Goal: Task Accomplishment & Management: Manage account settings

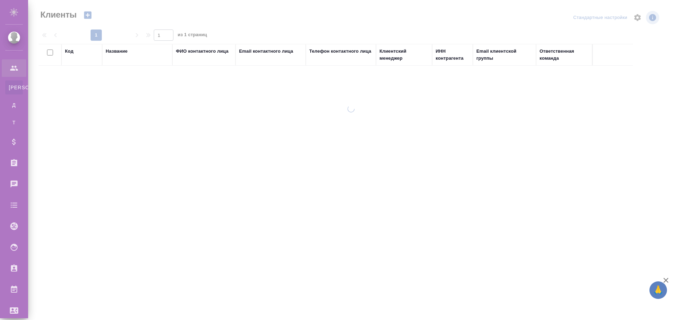
select select "RU"
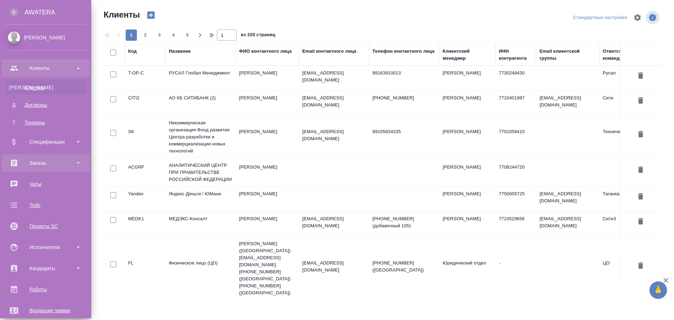
click at [51, 164] on div "Заказы" at bounding box center [45, 163] width 81 height 11
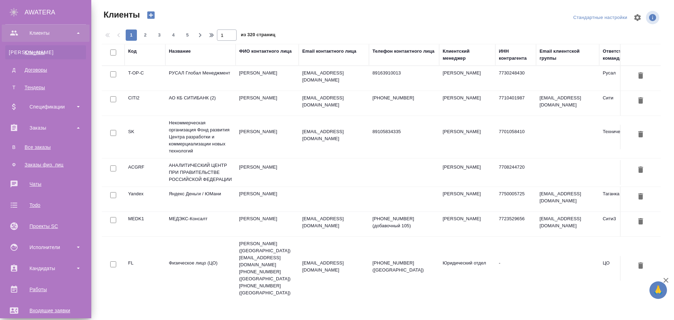
scroll to position [105, 0]
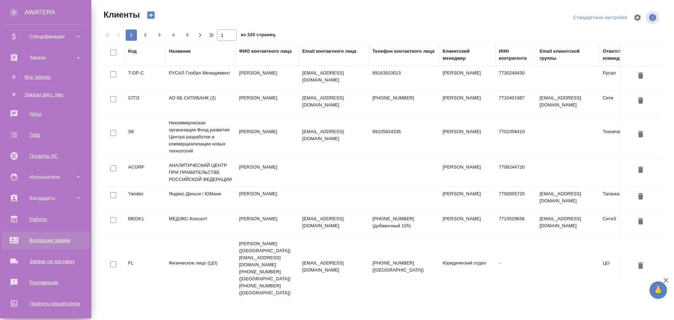
click at [44, 241] on div "Входящие заявки" at bounding box center [45, 240] width 81 height 11
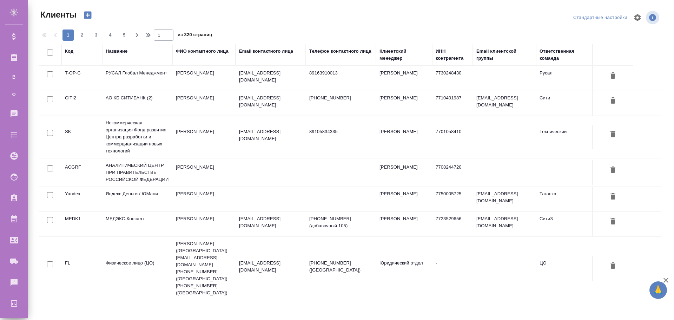
select select "RU"
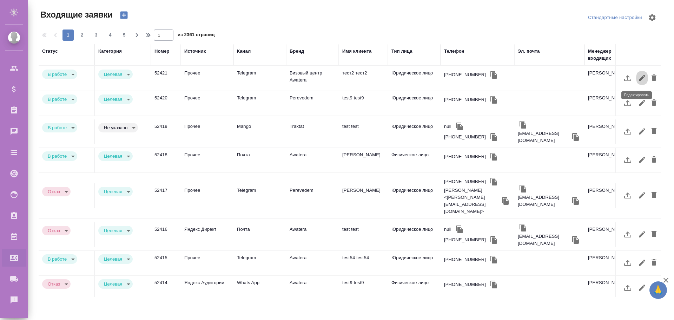
click at [638, 79] on icon "button" at bounding box center [642, 78] width 8 height 8
select select "RU"
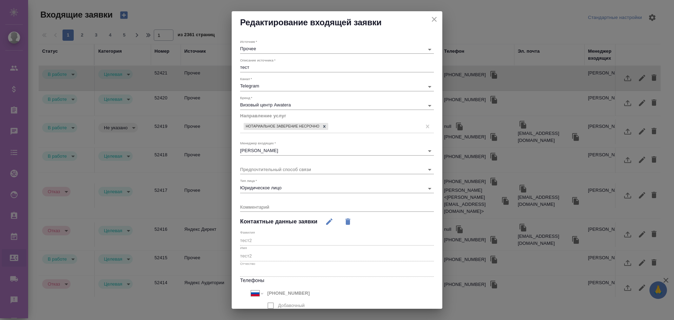
click at [277, 84] on body "🙏 .cls-1 fill:#fff; AWATERA Poleshchuk Grigory Клиенты Спецификации Заказы 0 Ча…" at bounding box center [337, 160] width 674 height 320
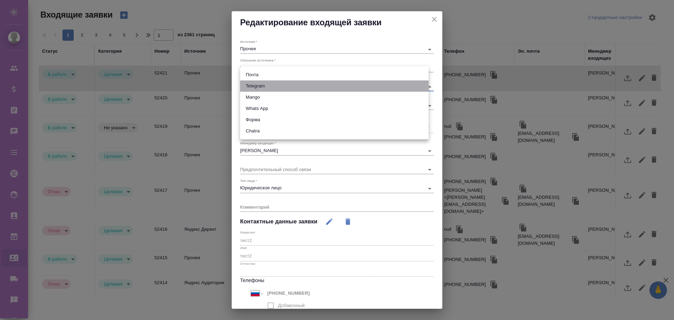
click at [277, 84] on li "Telegram" at bounding box center [334, 85] width 188 height 11
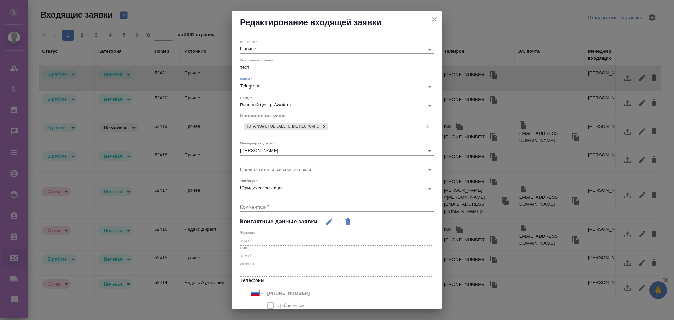
click at [270, 48] on body "🙏 .cls-1 fill:#fff; AWATERA Poleshchuk Grigory Клиенты Спецификации Заказы 0 Ча…" at bounding box center [337, 160] width 674 height 320
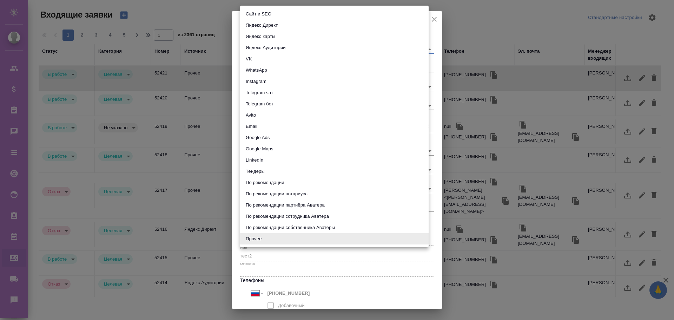
click at [436, 12] on div at bounding box center [337, 160] width 674 height 320
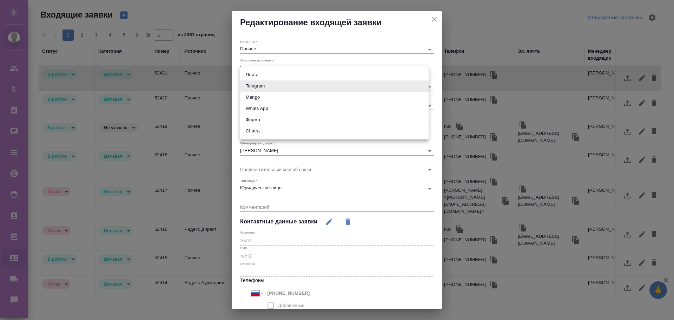
click at [267, 87] on body "🙏 .cls-1 fill:#fff; AWATERA Poleshchuk Grigory Клиенты Спецификации Заказы 0 Ча…" at bounding box center [337, 160] width 674 height 320
click at [264, 56] on div at bounding box center [337, 160] width 674 height 320
click at [259, 86] on body "🙏 .cls-1 fill:#fff; AWATERA Poleshchuk Grigory Клиенты Спецификации Заказы 0 Ча…" at bounding box center [337, 160] width 674 height 320
click at [259, 102] on li "Mango" at bounding box center [334, 97] width 188 height 11
click at [259, 84] on body "🙏 .cls-1 fill:#fff; AWATERA Poleshchuk Grigory Клиенты Спецификации Заказы 0 Ча…" at bounding box center [337, 160] width 674 height 320
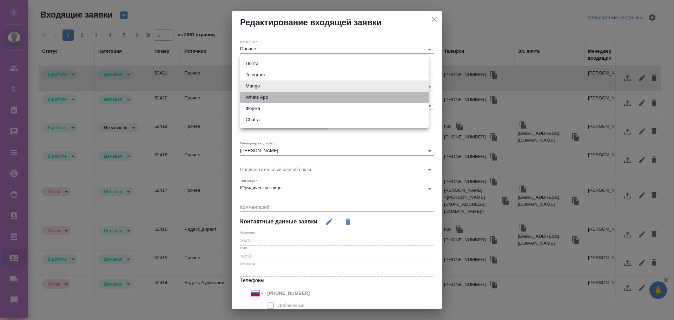
click at [260, 92] on li "Whats App" at bounding box center [334, 97] width 188 height 11
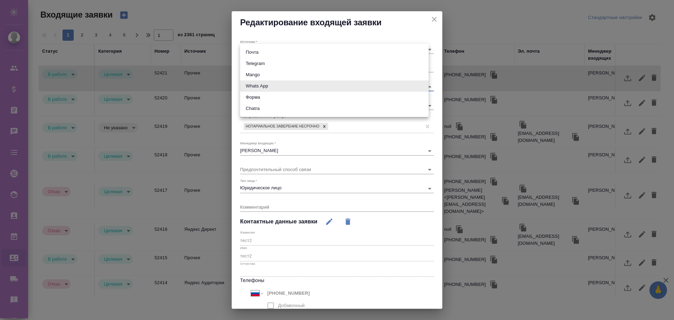
click at [262, 86] on body "🙏 .cls-1 fill:#fff; AWATERA Poleshchuk Grigory Клиенты Спецификации Заказы 0 Ча…" at bounding box center [337, 160] width 674 height 320
click at [265, 105] on li "Chatra" at bounding box center [334, 108] width 188 height 11
type input "636e3af525d34d44ee8ac032"
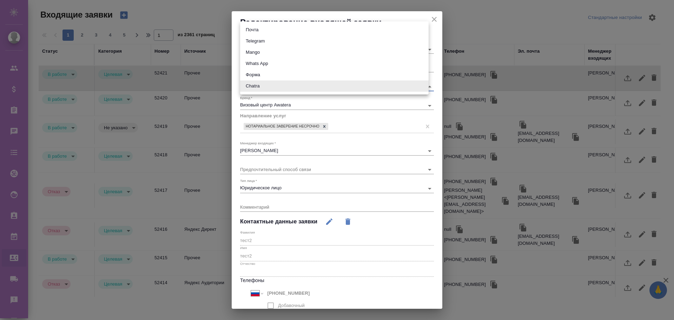
click at [262, 86] on body "🙏 .cls-1 fill:#fff; AWATERA Poleshchuk Grigory Клиенты Спецификации Заказы 0 Ча…" at bounding box center [337, 160] width 674 height 320
click at [237, 60] on div at bounding box center [337, 160] width 674 height 320
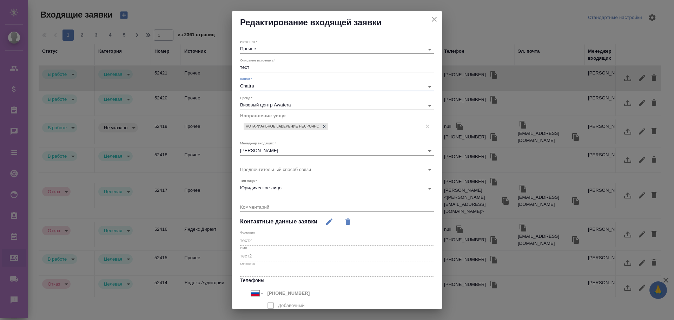
click at [264, 50] on body "🙏 .cls-1 fill:#fff; AWATERA Poleshchuk Grigory Клиенты Спецификации Заказы 0 Ча…" at bounding box center [337, 160] width 674 height 320
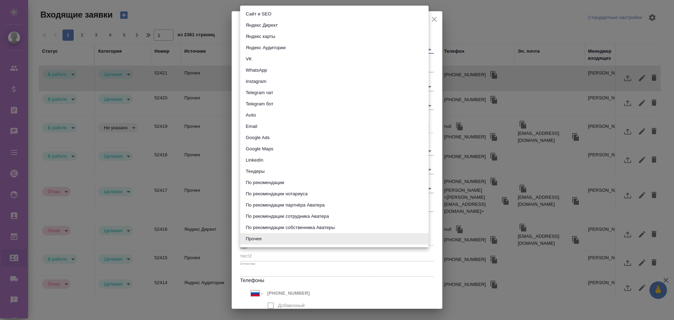
click at [433, 42] on div at bounding box center [337, 160] width 674 height 320
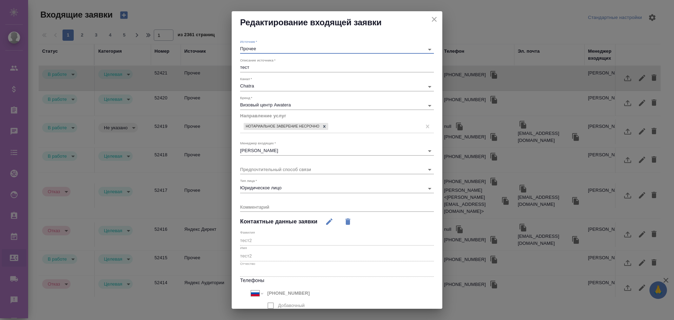
click at [432, 19] on icon "close" at bounding box center [434, 19] width 5 height 5
type input "[PERSON_NAME]"
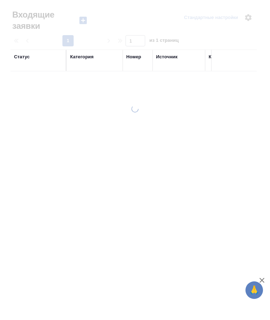
select select "RU"
